Goal: Information Seeking & Learning: Understand process/instructions

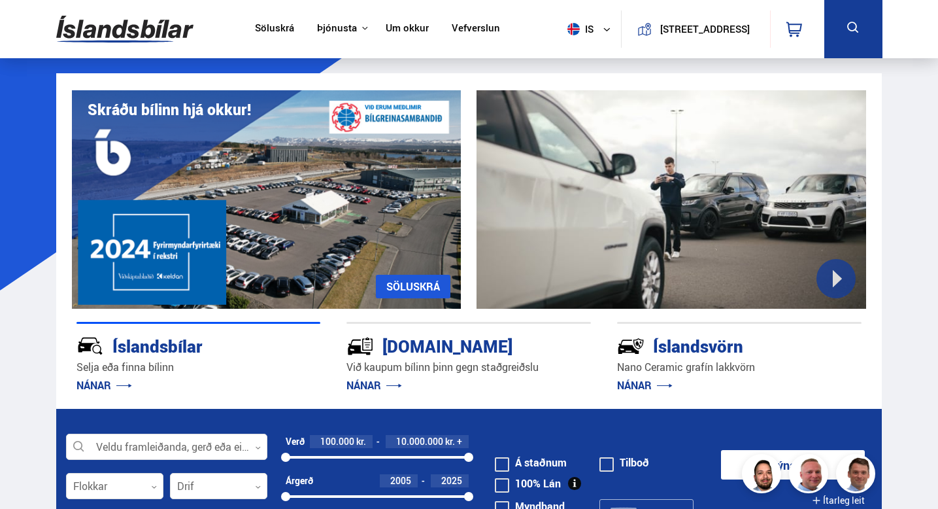
click at [413, 31] on link "Um okkur" at bounding box center [407, 29] width 43 height 14
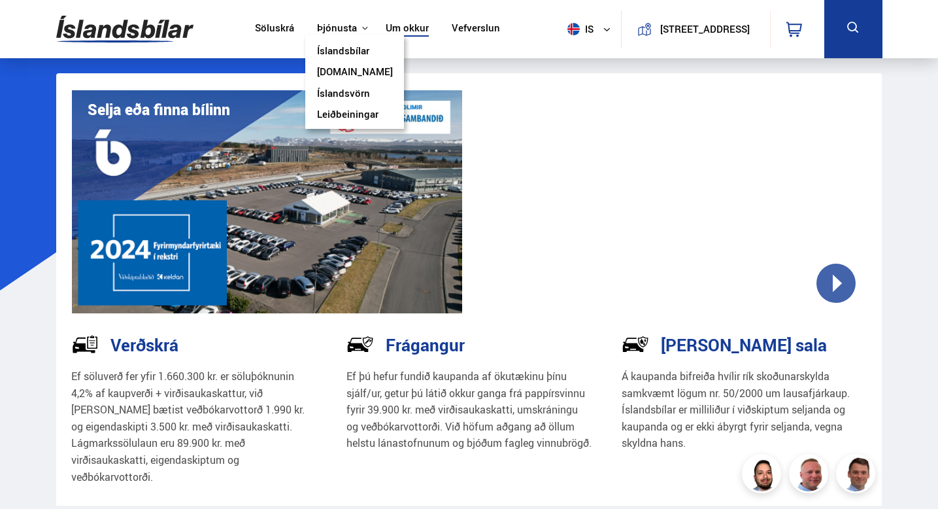
click at [351, 22] on div "Þjónusta Íslandsbílar [DOMAIN_NAME] Íslandsvörn Leiðbeiningar" at bounding box center [339, 28] width 69 height 12
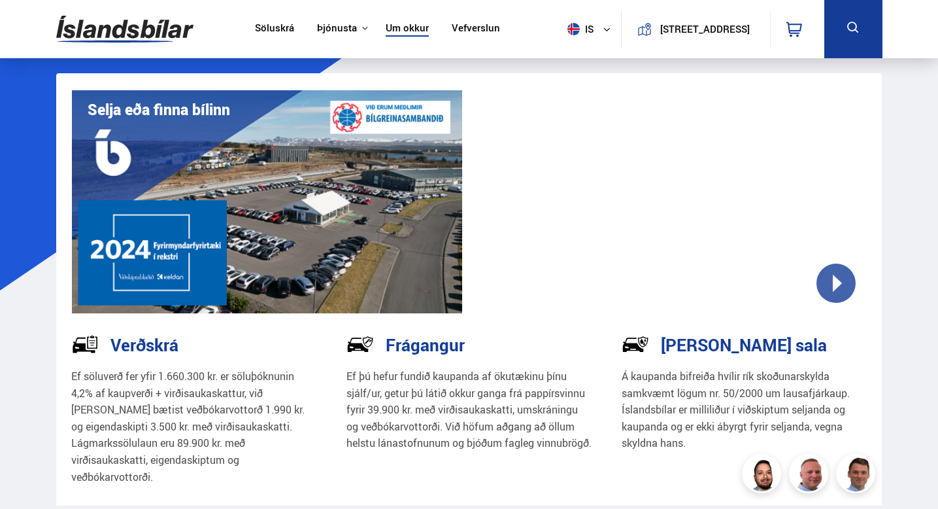
click at [260, 33] on link "Söluskrá" at bounding box center [274, 29] width 39 height 14
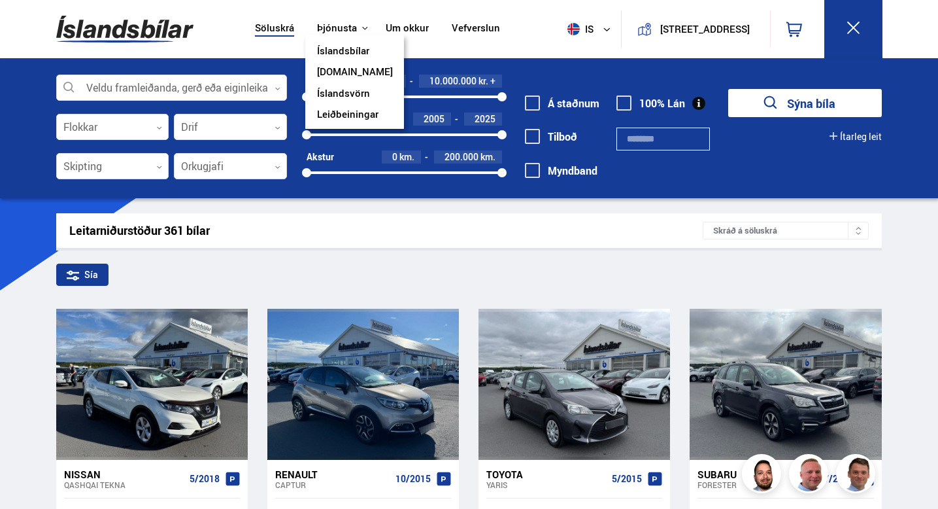
click at [358, 71] on link "[DOMAIN_NAME]" at bounding box center [355, 73] width 76 height 14
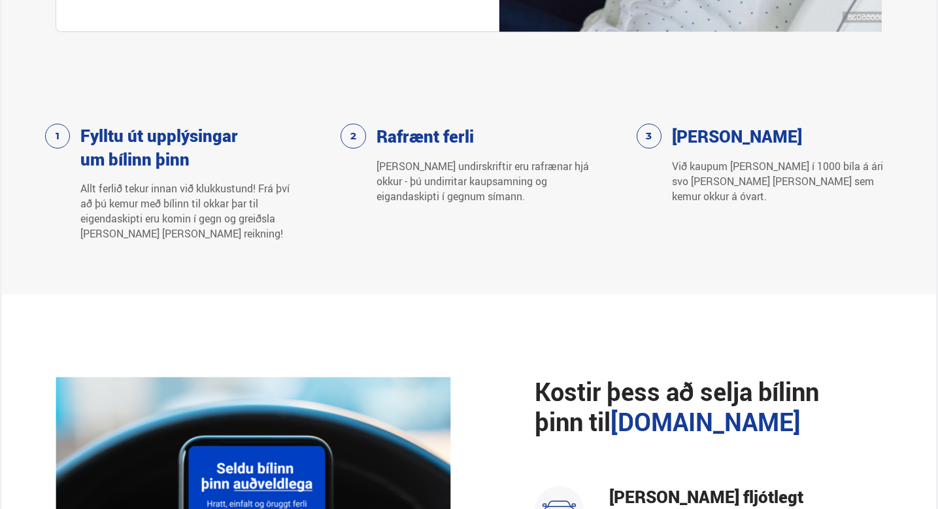
click at [381, 179] on p "[PERSON_NAME] undirskriftir eru rafrænar hjá okkur - þú undirritar kaupsamning …" at bounding box center [483, 181] width 213 height 45
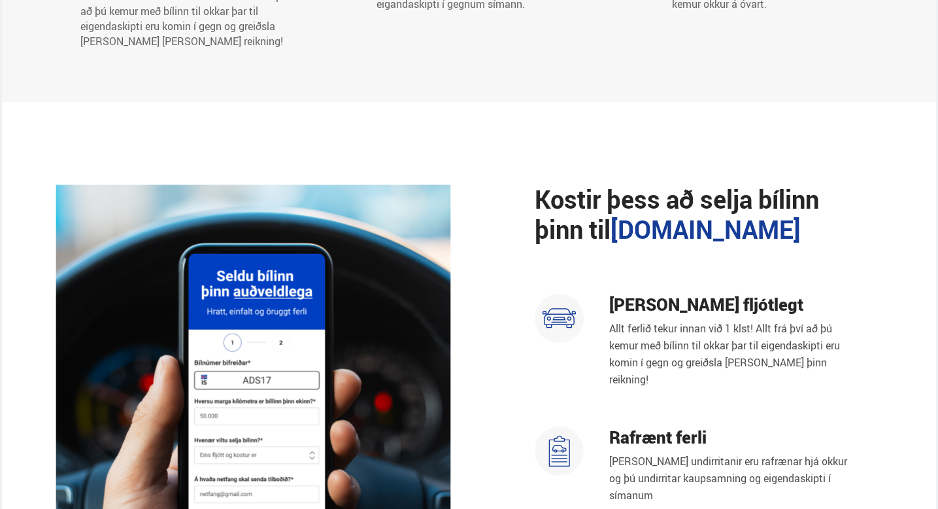
scroll to position [998, 0]
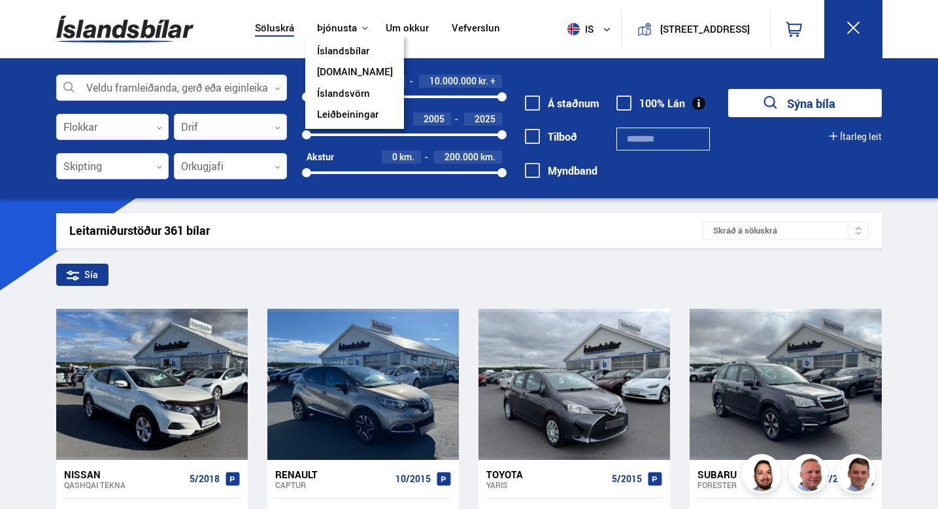
click at [365, 114] on link "Leiðbeiningar" at bounding box center [347, 116] width 61 height 14
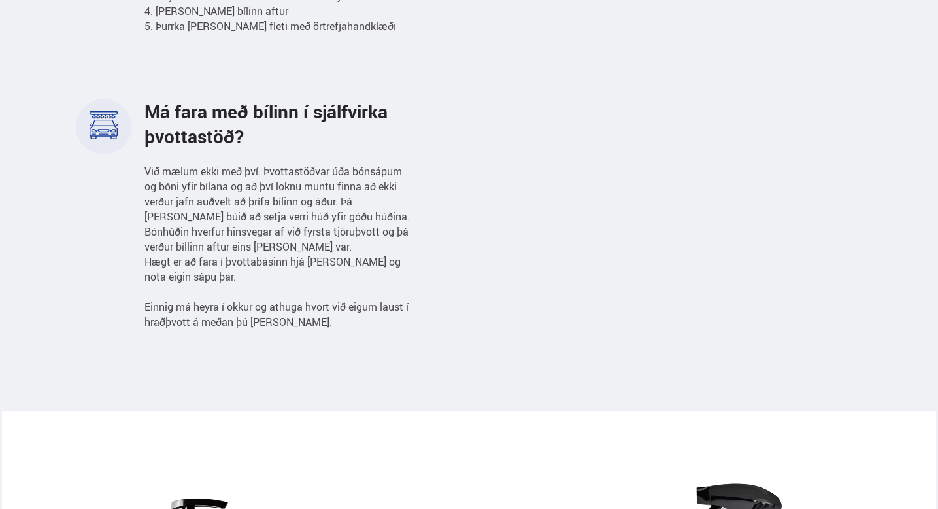
scroll to position [1399, 0]
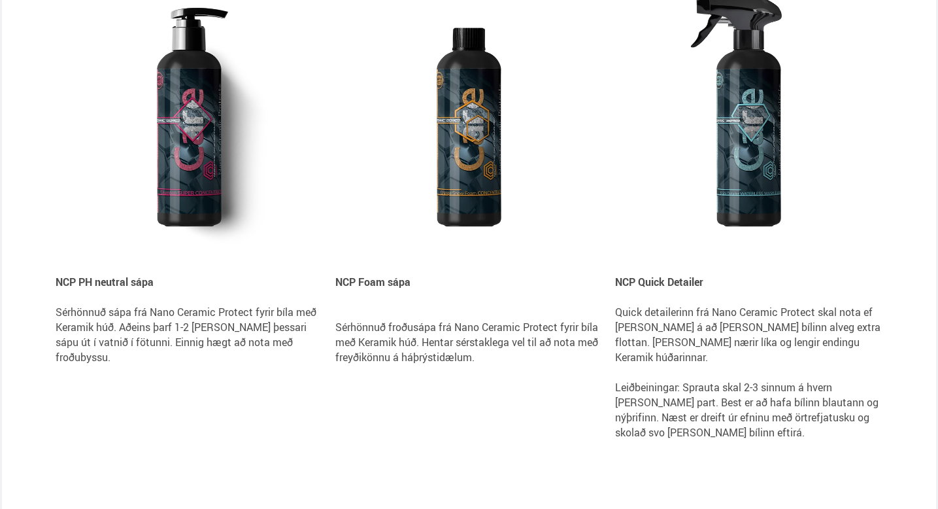
click at [361, 160] on img at bounding box center [468, 113] width 267 height 267
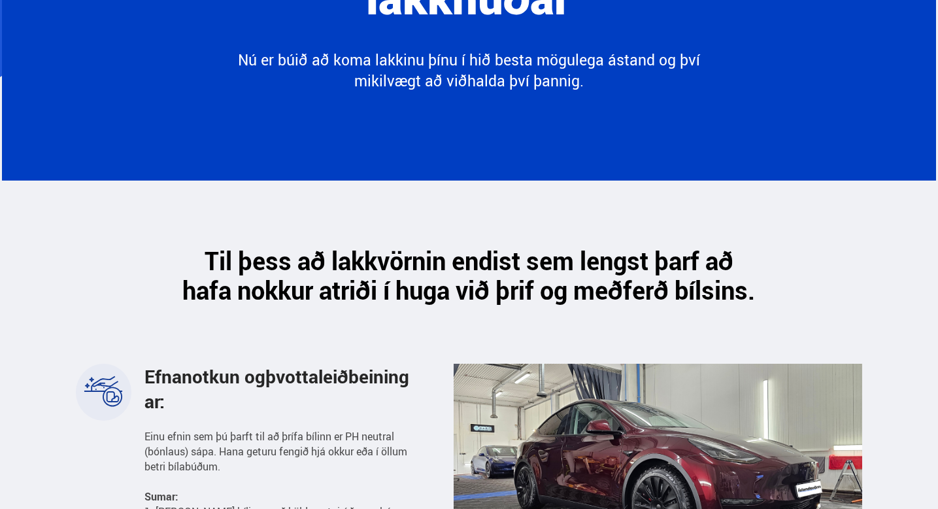
scroll to position [1, 0]
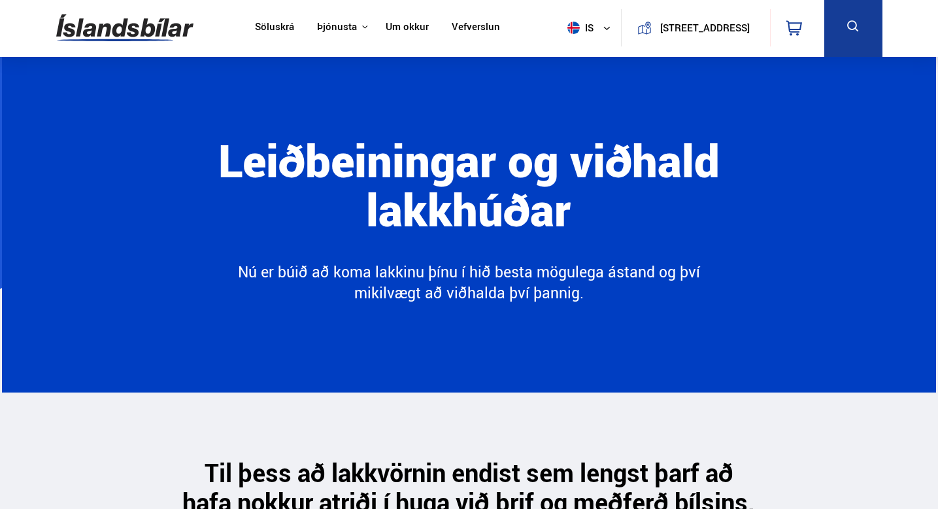
click at [411, 27] on link "Um okkur" at bounding box center [407, 28] width 43 height 14
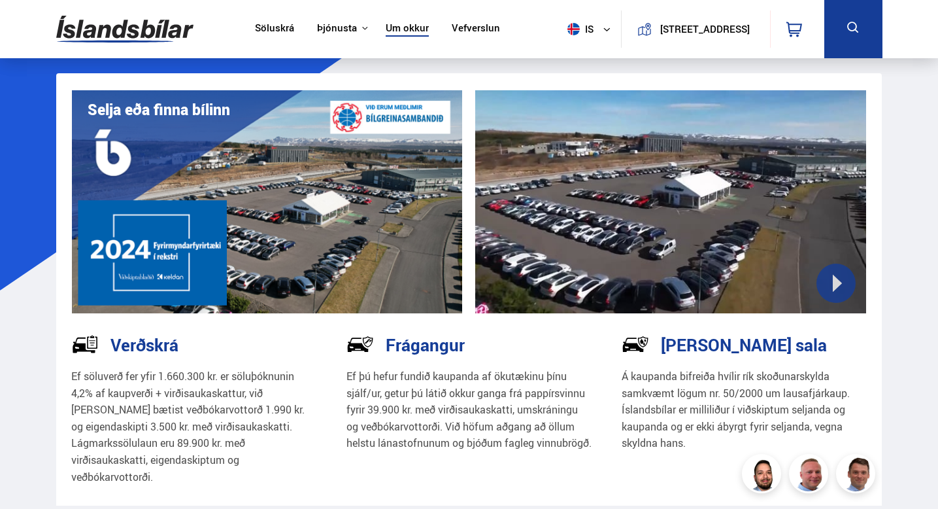
scroll to position [157, 0]
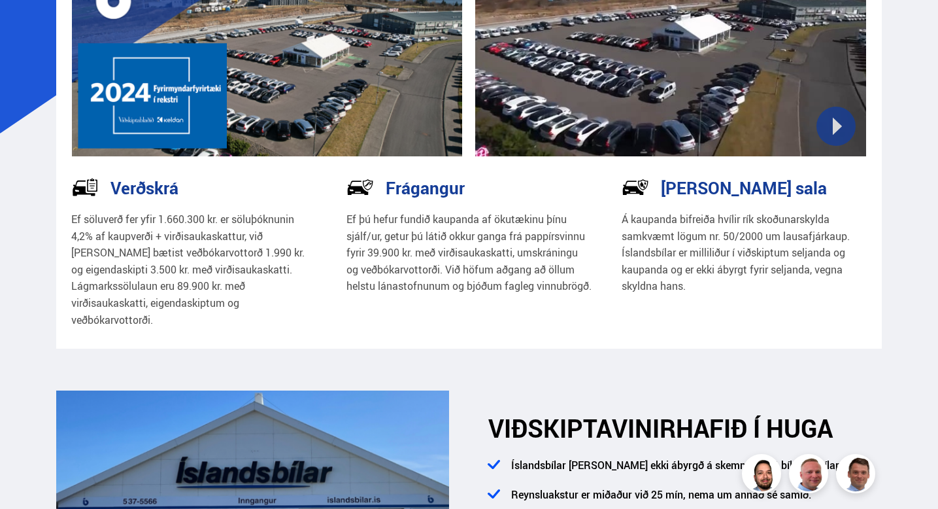
click at [718, 253] on p "Á kaupanda bifreiða hvílir rík skoðunarskylda samkvæmt lögum nr. 50/2000 um lau…" at bounding box center [744, 253] width 245 height 84
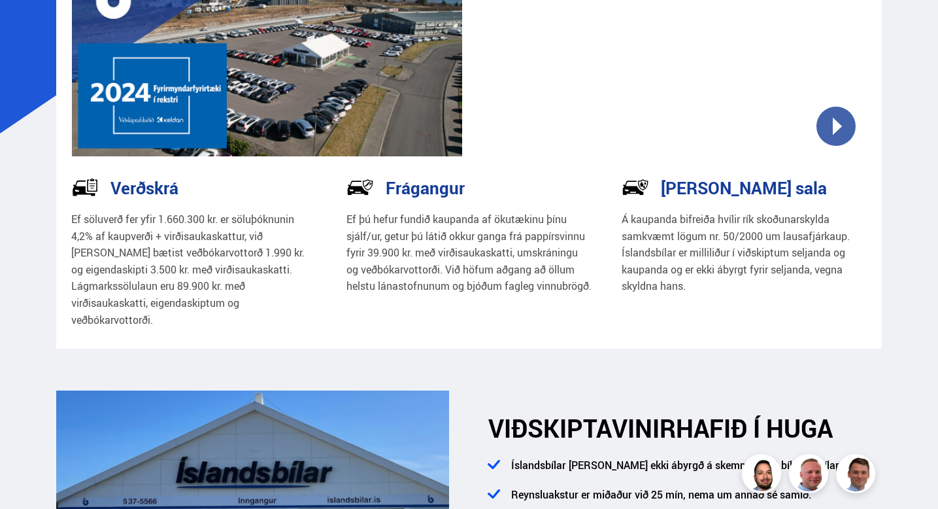
click at [695, 195] on h3 "[PERSON_NAME] sala" at bounding box center [744, 188] width 166 height 20
drag, startPoint x: 71, startPoint y: 217, endPoint x: 220, endPoint y: 303, distance: 172.2
click at [220, 303] on p "Ef söluverð fer yfir 1.660.300 kr. er söluþóknunin 4,2% af kaupverði + virðisau…" at bounding box center [193, 269] width 245 height 117
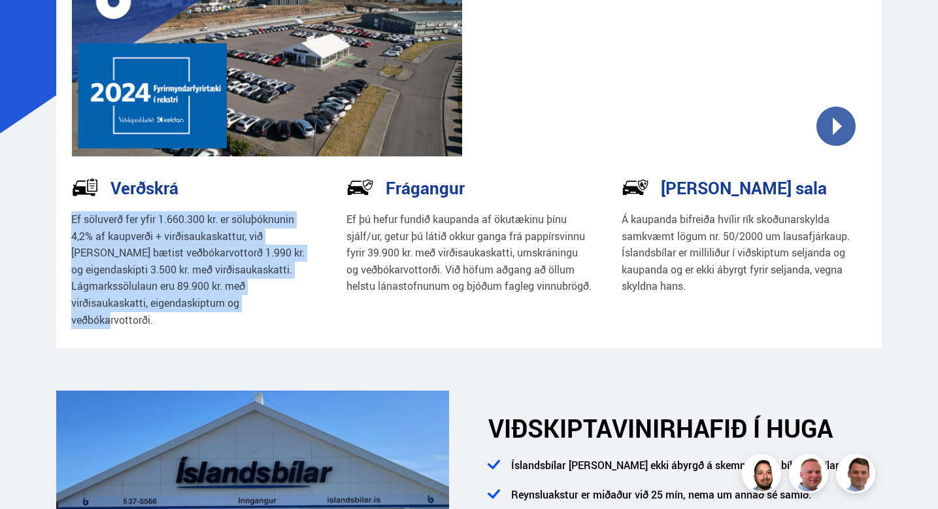
drag, startPoint x: 177, startPoint y: 301, endPoint x: 66, endPoint y: 218, distance: 137.8
click at [66, 218] on div "Verðskrá Ef söluverð fer yfir 1.660.300 kr. er söluþóknunin 4,2% af kaupverði +…" at bounding box center [193, 261] width 275 height 176
copy div "Verðskrá Ef söluverð fer yfir 1.660.300 kr. er söluþóknunin 4,2% af kaupverði +…"
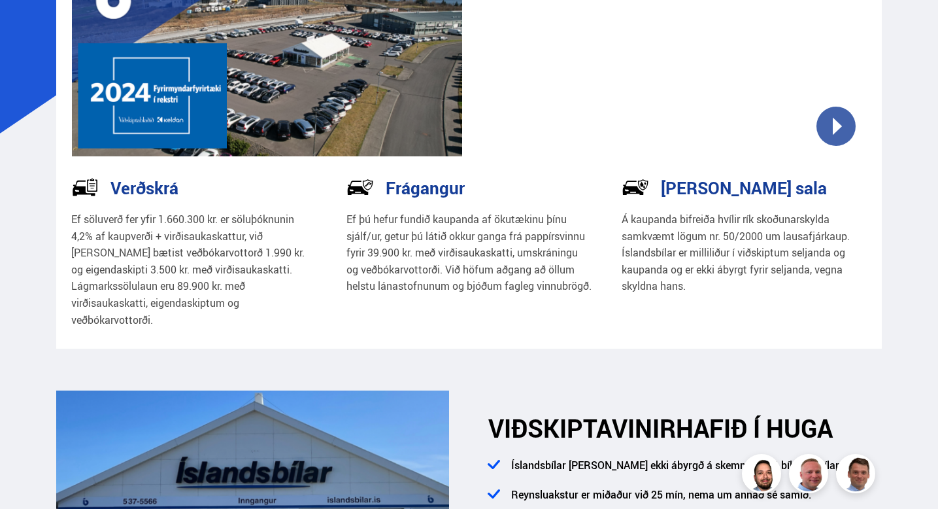
click at [887, 306] on div "Verðskrá Ef söluverð fer yfir 1.660.300 kr. er söluþóknunin 4,2% af kaupverði +…" at bounding box center [469, 261] width 847 height 176
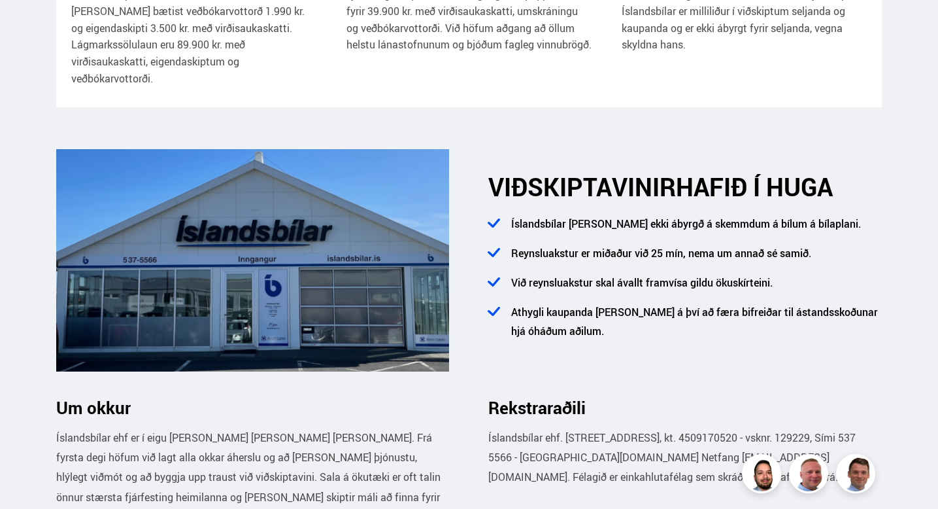
scroll to position [366, 0]
